Goal: Use online tool/utility: Utilize a website feature to perform a specific function

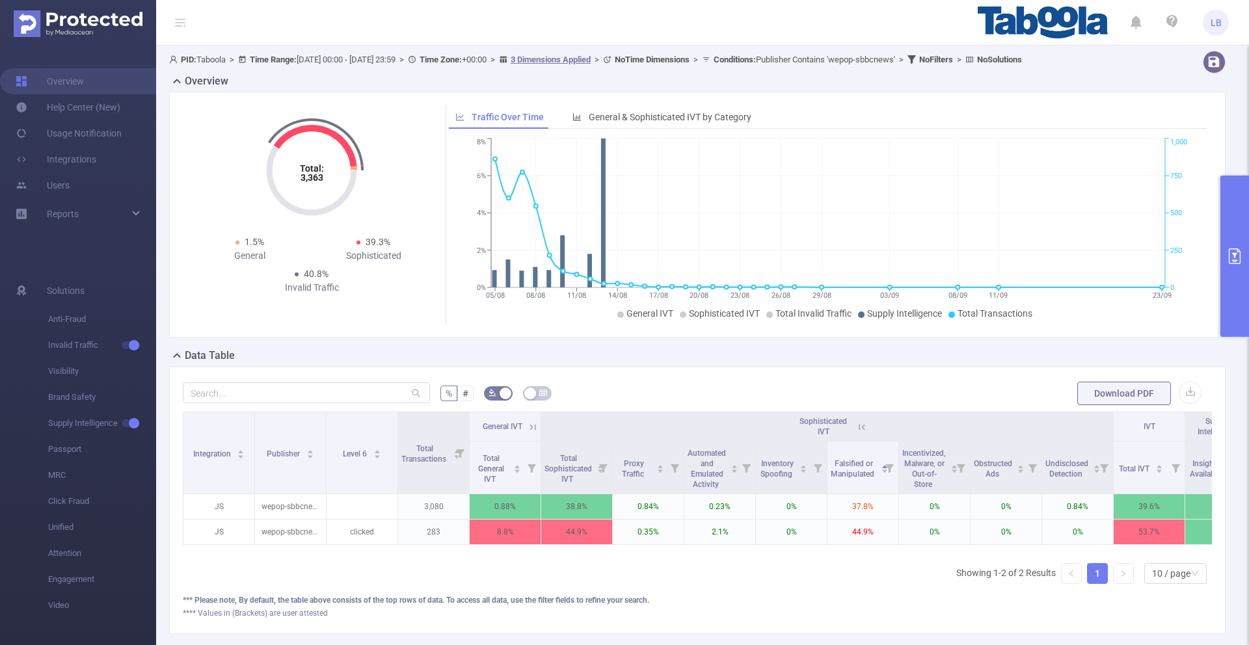
click at [1238, 212] on button "primary" at bounding box center [1235, 256] width 29 height 161
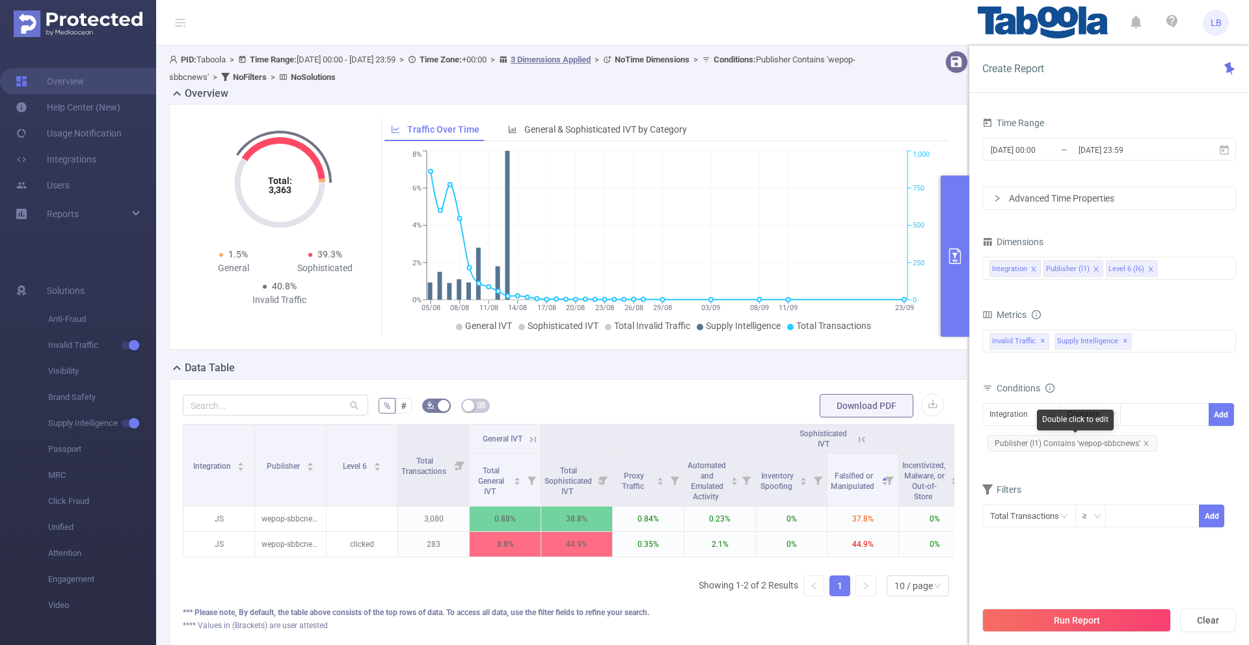
click at [1146, 445] on icon "icon: close" at bounding box center [1146, 443] width 5 height 5
click at [1043, 420] on div "Integration" at bounding box center [1022, 414] width 64 height 21
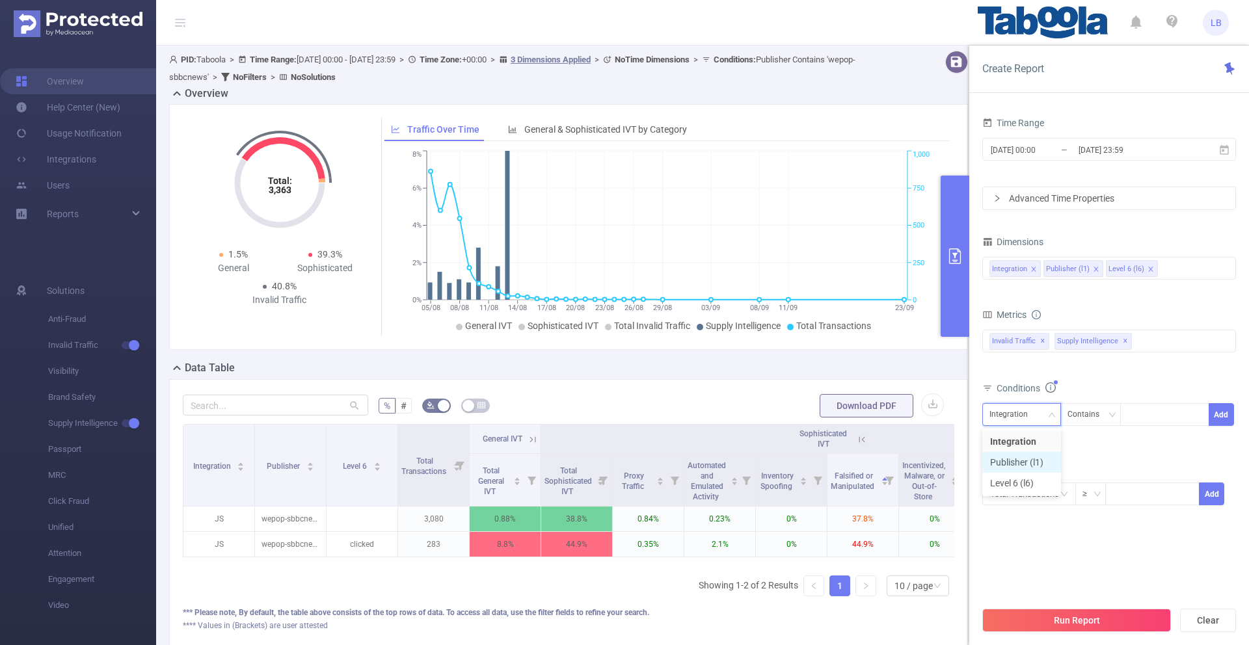
click at [1034, 456] on li "Publisher (l1)" at bounding box center [1021, 462] width 79 height 21
click at [1159, 411] on div at bounding box center [1164, 414] width 75 height 21
paste input "krishplayschool-jrdiagnosticsin"
type input "krishplayschool-jrdiagnosticsin"
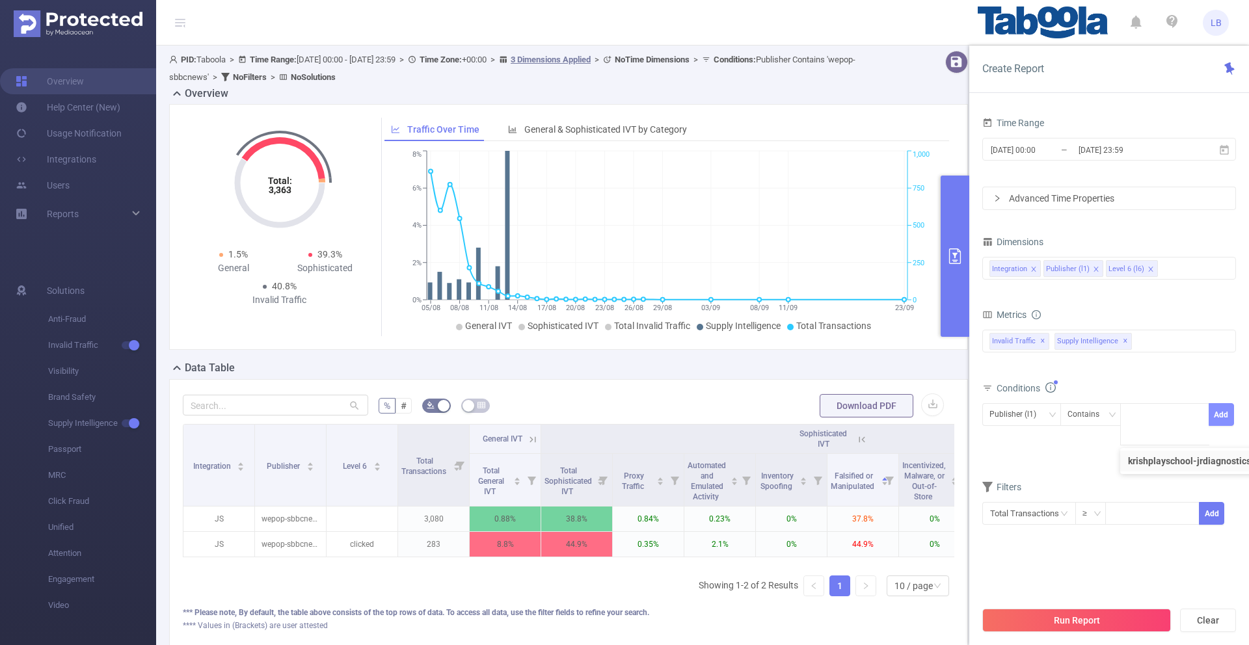
click at [1219, 418] on button "Add" at bounding box center [1221, 414] width 25 height 23
click at [1129, 612] on button "Run Report" at bounding box center [1076, 620] width 189 height 23
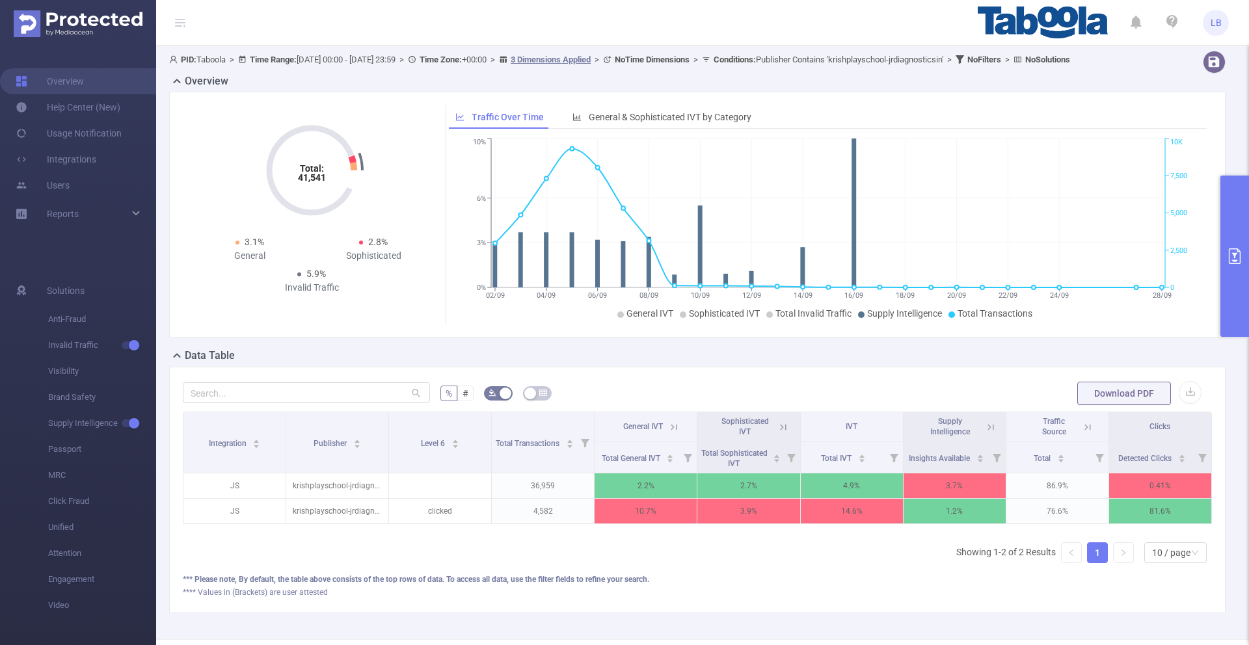
click at [676, 430] on icon at bounding box center [674, 427] width 6 height 6
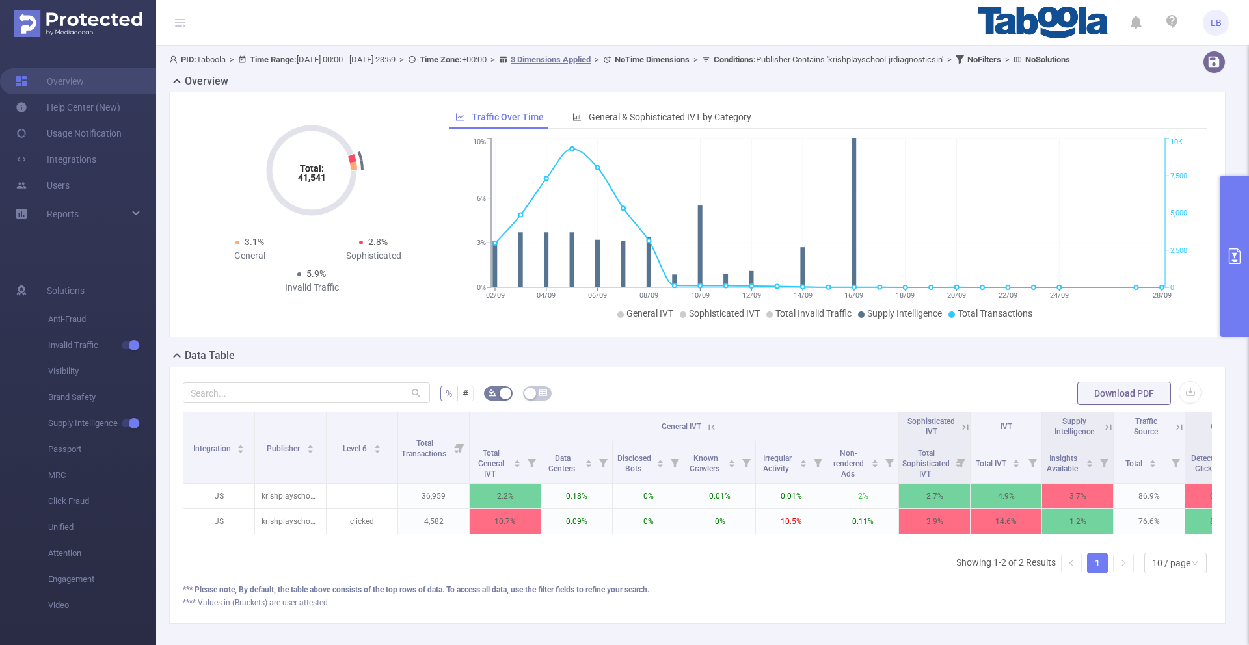
click at [709, 433] on icon at bounding box center [712, 428] width 12 height 12
